Goal: Book appointment/travel/reservation

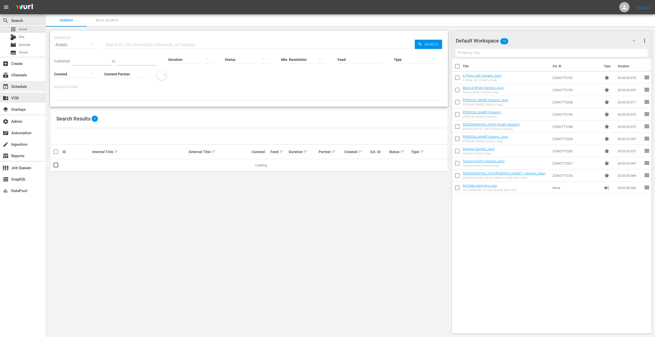
click at [21, 91] on div "event_available Schedule" at bounding box center [23, 86] width 46 height 10
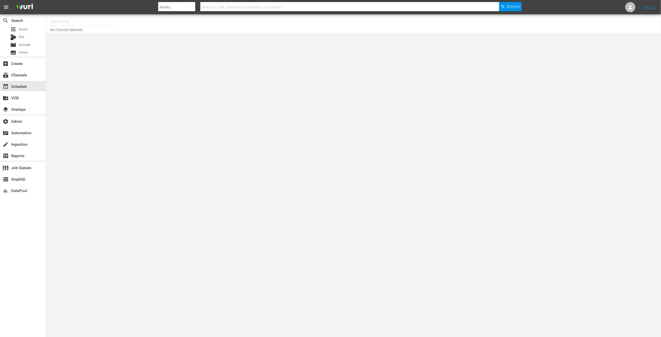
click at [93, 23] on input "text" at bounding box center [82, 22] width 65 height 12
click at [139, 60] on div "Zee One (Playout) (PKA Zee World) (1815 - asia_tv_limited_zeeworld_1)" at bounding box center [120, 60] width 132 height 12
type input "Zee One (Playout) (PKA Zee World) (1815 - asia_tv_limited_zeeworld_1)"
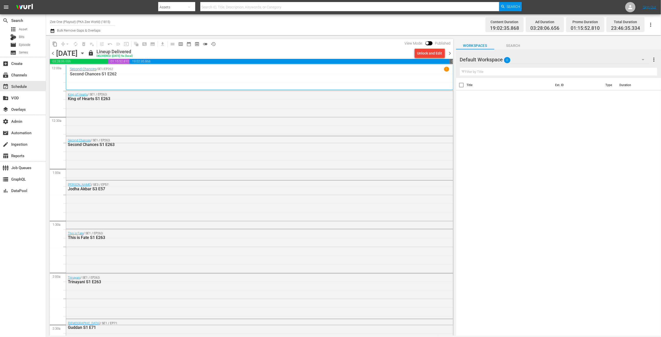
click at [51, 31] on icon "button" at bounding box center [53, 31] width 4 height 4
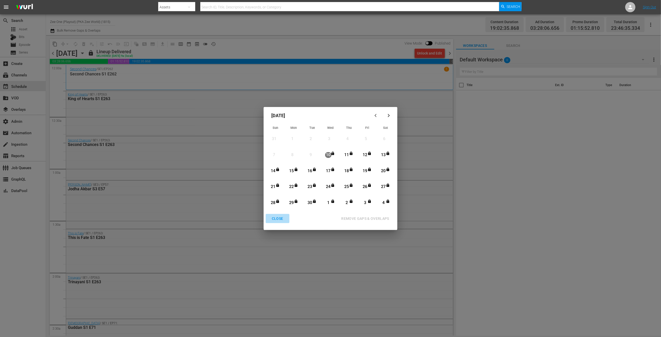
click at [277, 218] on div "CLOSE" at bounding box center [278, 219] width 20 height 6
